Goal: Find specific page/section: Find specific page/section

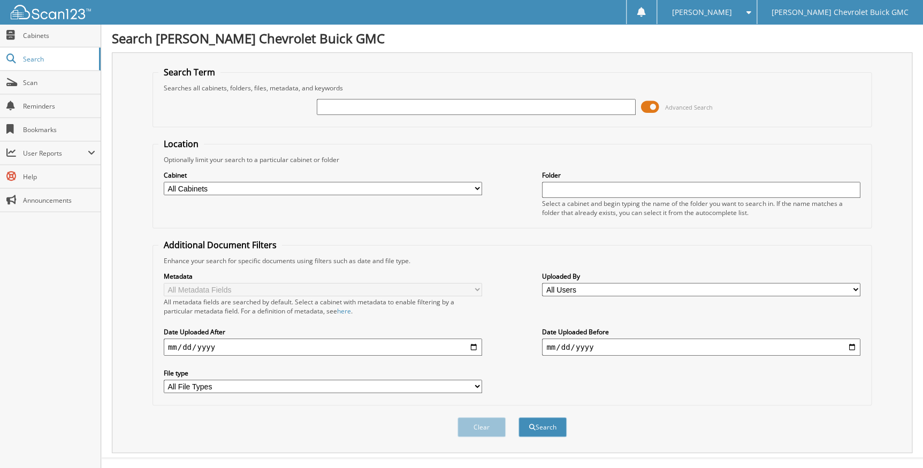
click at [404, 109] on input "text" at bounding box center [476, 107] width 318 height 16
type input "costa"
click at [549, 421] on button "Search" at bounding box center [542, 427] width 48 height 20
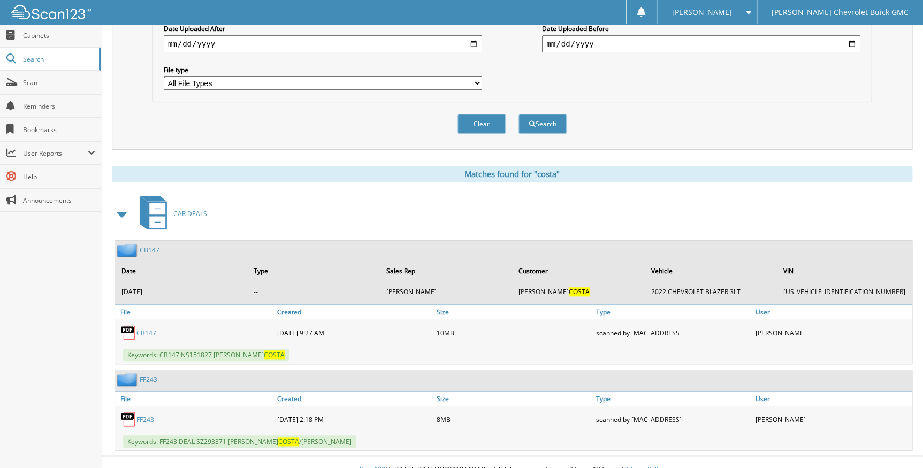
scroll to position [310, 0]
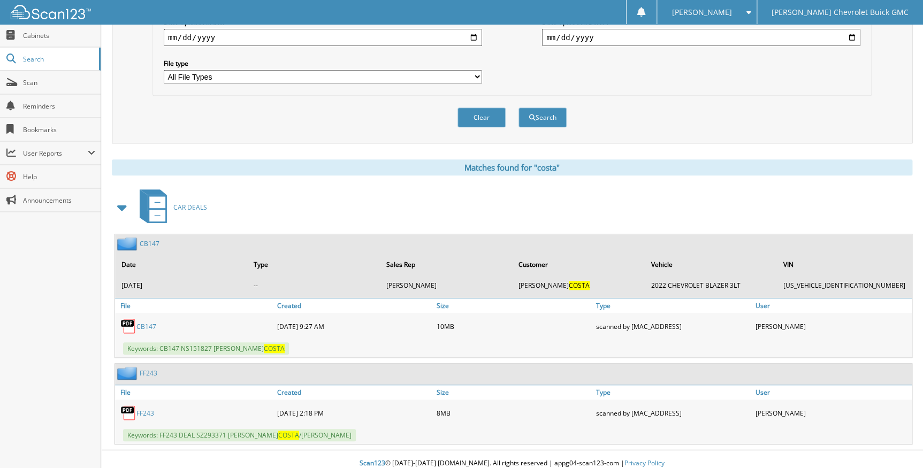
click at [151, 409] on link "FF243" at bounding box center [145, 413] width 18 height 9
